Goal: Check status: Check status

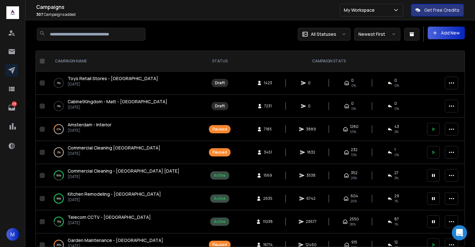
click at [103, 102] on span "CabinetKingdom - Matt - [GEOGRAPHIC_DATA]" at bounding box center [118, 102] width 100 height 6
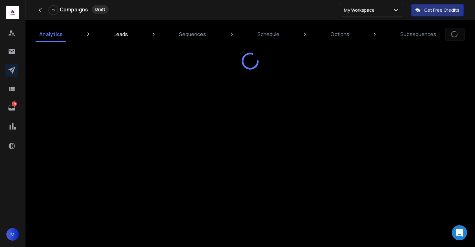
click at [122, 37] on p "Leads" at bounding box center [121, 34] width 14 height 8
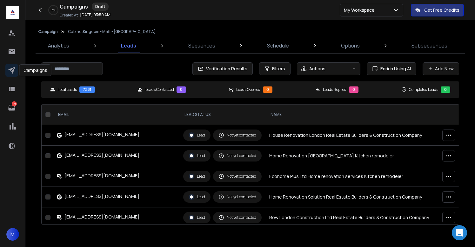
click at [10, 74] on icon at bounding box center [12, 71] width 8 height 8
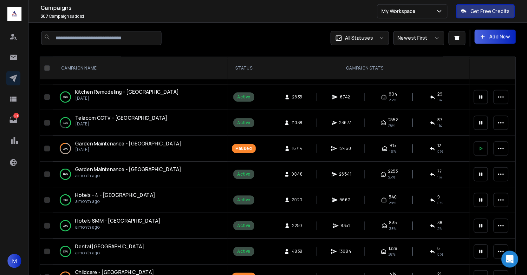
scroll to position [123, 0]
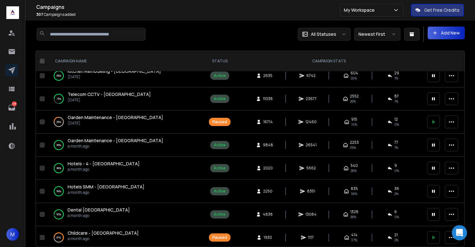
click at [111, 141] on span "Garden Maintenance - [GEOGRAPHIC_DATA]" at bounding box center [115, 141] width 95 height 6
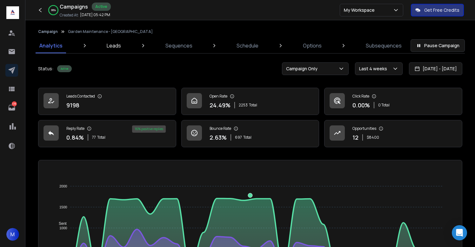
click at [113, 47] on p "Leads" at bounding box center [114, 46] width 14 height 8
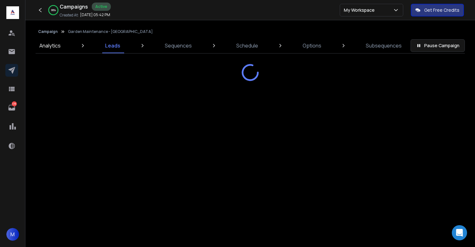
click at [53, 46] on p "Analytics" at bounding box center [49, 46] width 21 height 8
